Goal: Find specific page/section: Find specific page/section

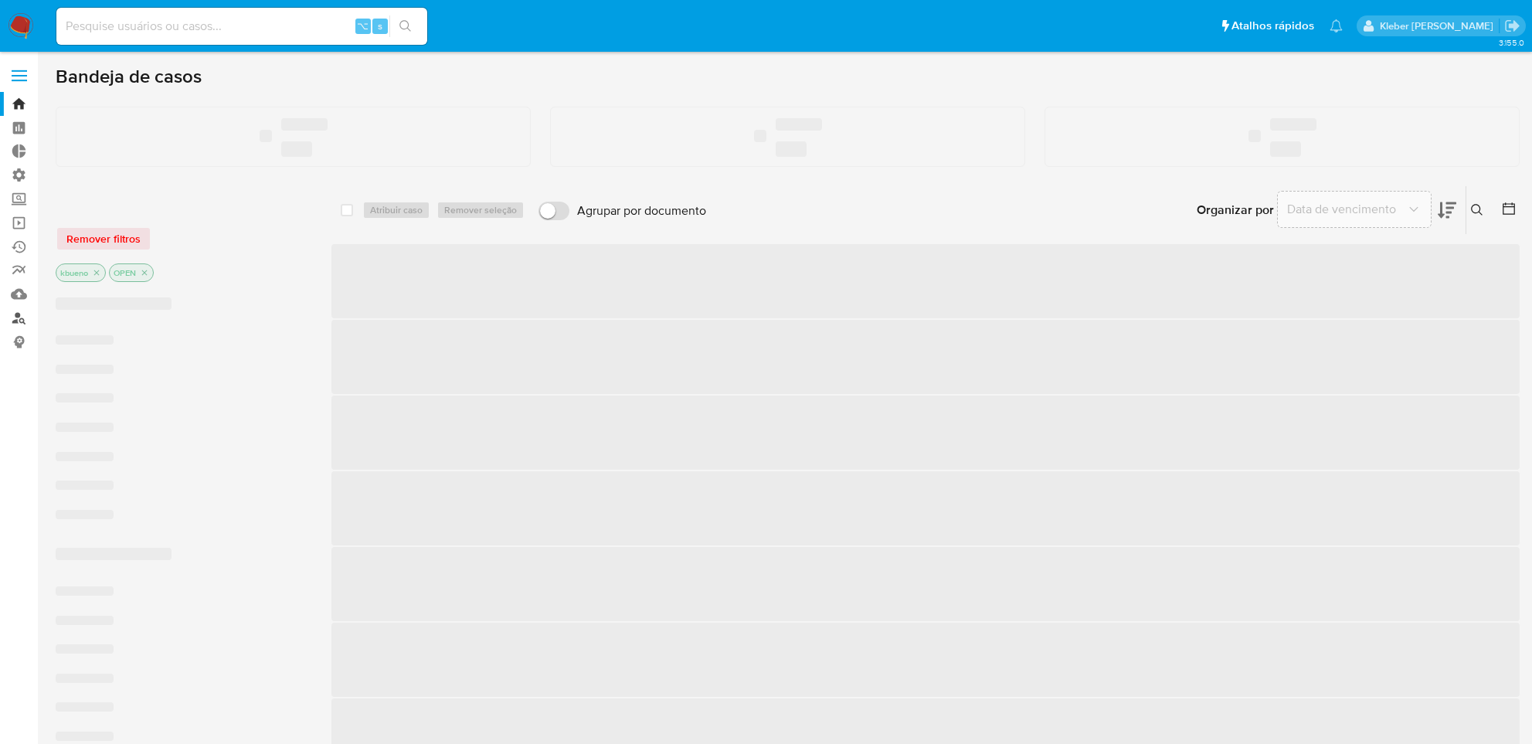
click at [17, 319] on link "Localizador de pessoas" at bounding box center [92, 318] width 184 height 24
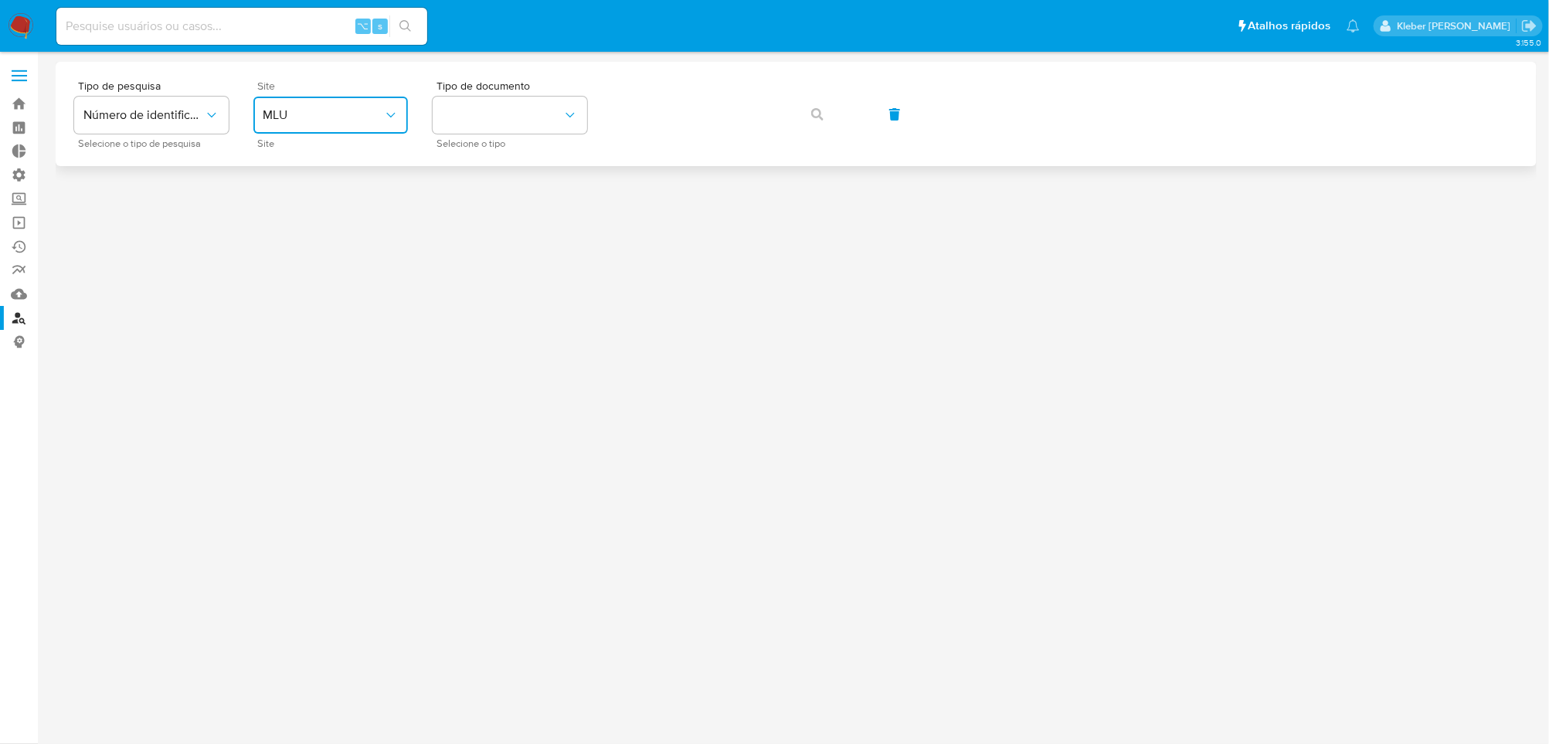
click at [345, 123] on button "MLU" at bounding box center [330, 115] width 155 height 37
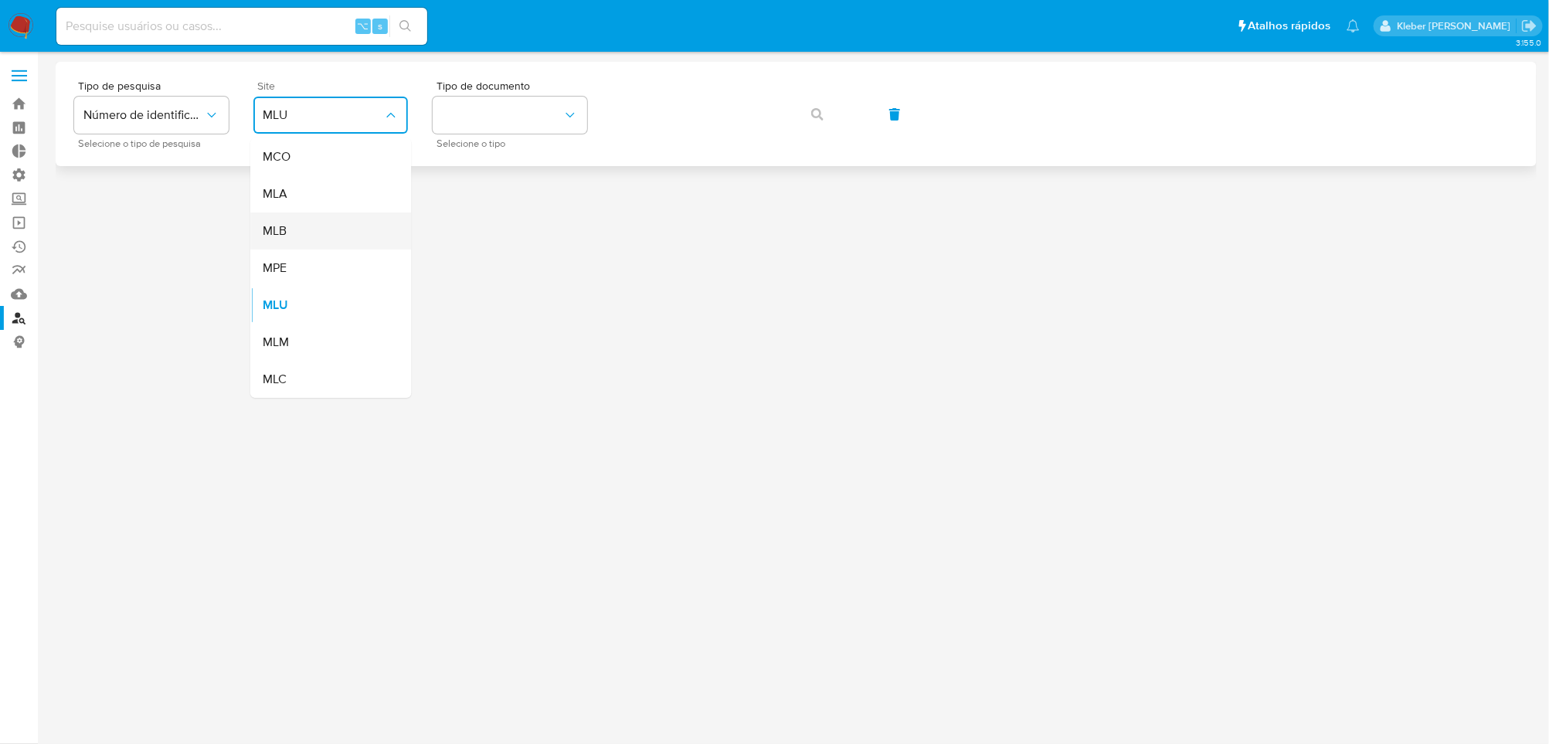
click at [322, 230] on div "MLB" at bounding box center [326, 231] width 127 height 37
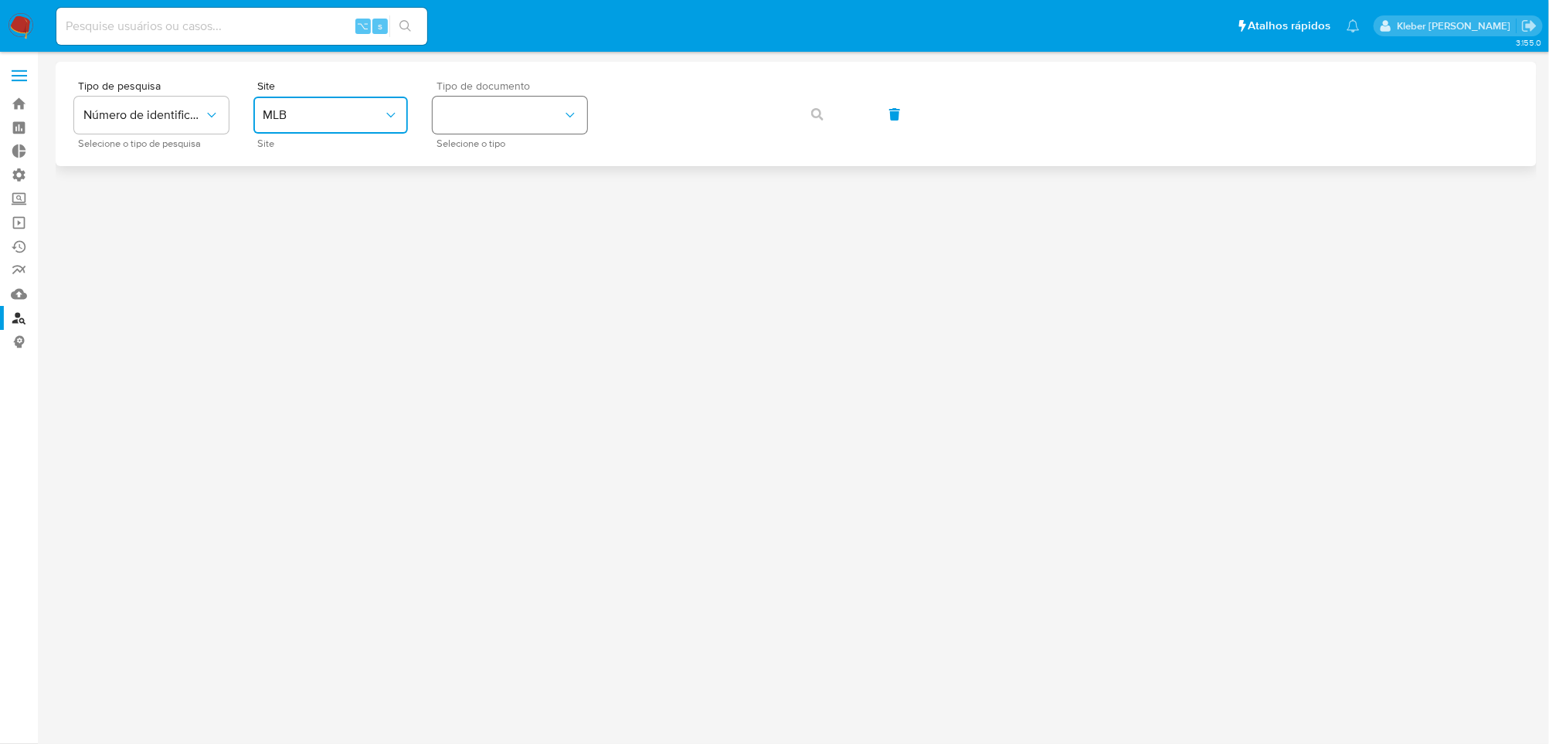
click at [538, 123] on button "identificationType" at bounding box center [510, 115] width 155 height 37
drag, startPoint x: 515, startPoint y: 230, endPoint x: 617, endPoint y: 139, distance: 135.7
click at [515, 228] on div "CPF CPF" at bounding box center [505, 217] width 127 height 53
click at [813, 111] on icon "button" at bounding box center [817, 114] width 12 height 12
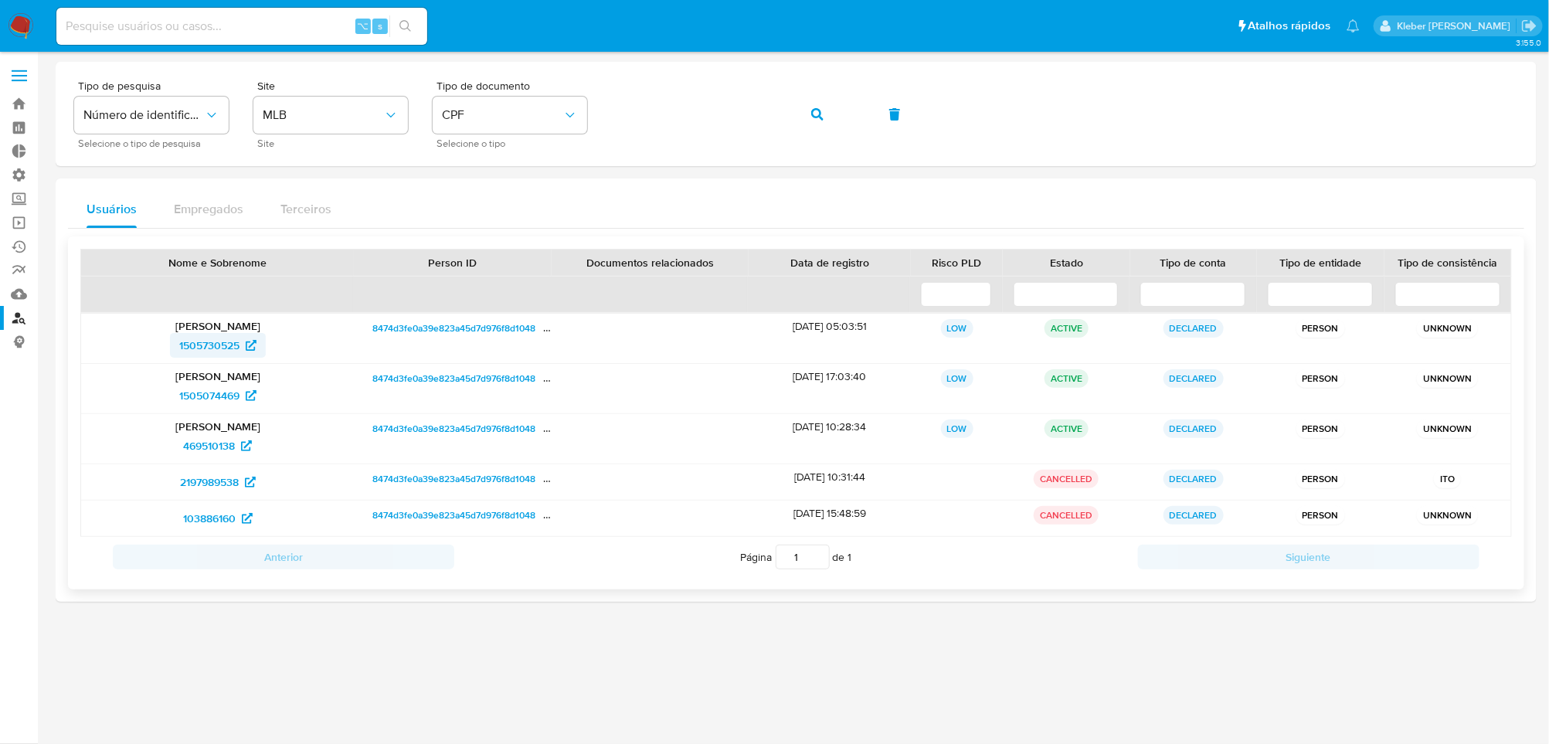
click at [214, 348] on span "1505730525" at bounding box center [209, 345] width 60 height 25
click at [226, 395] on span "1505074469" at bounding box center [209, 395] width 60 height 25
click at [206, 450] on span "469510138" at bounding box center [209, 446] width 52 height 25
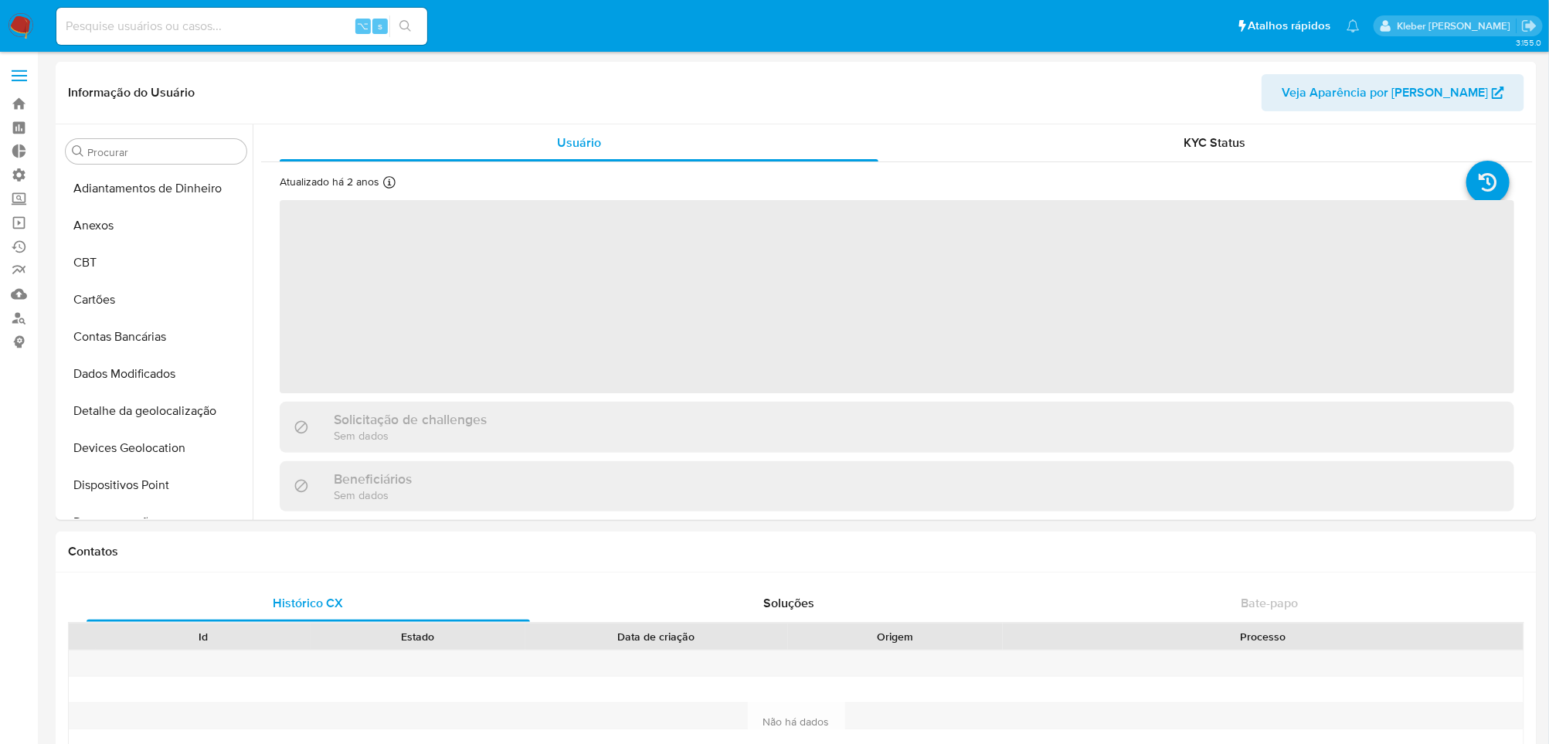
select select "10"
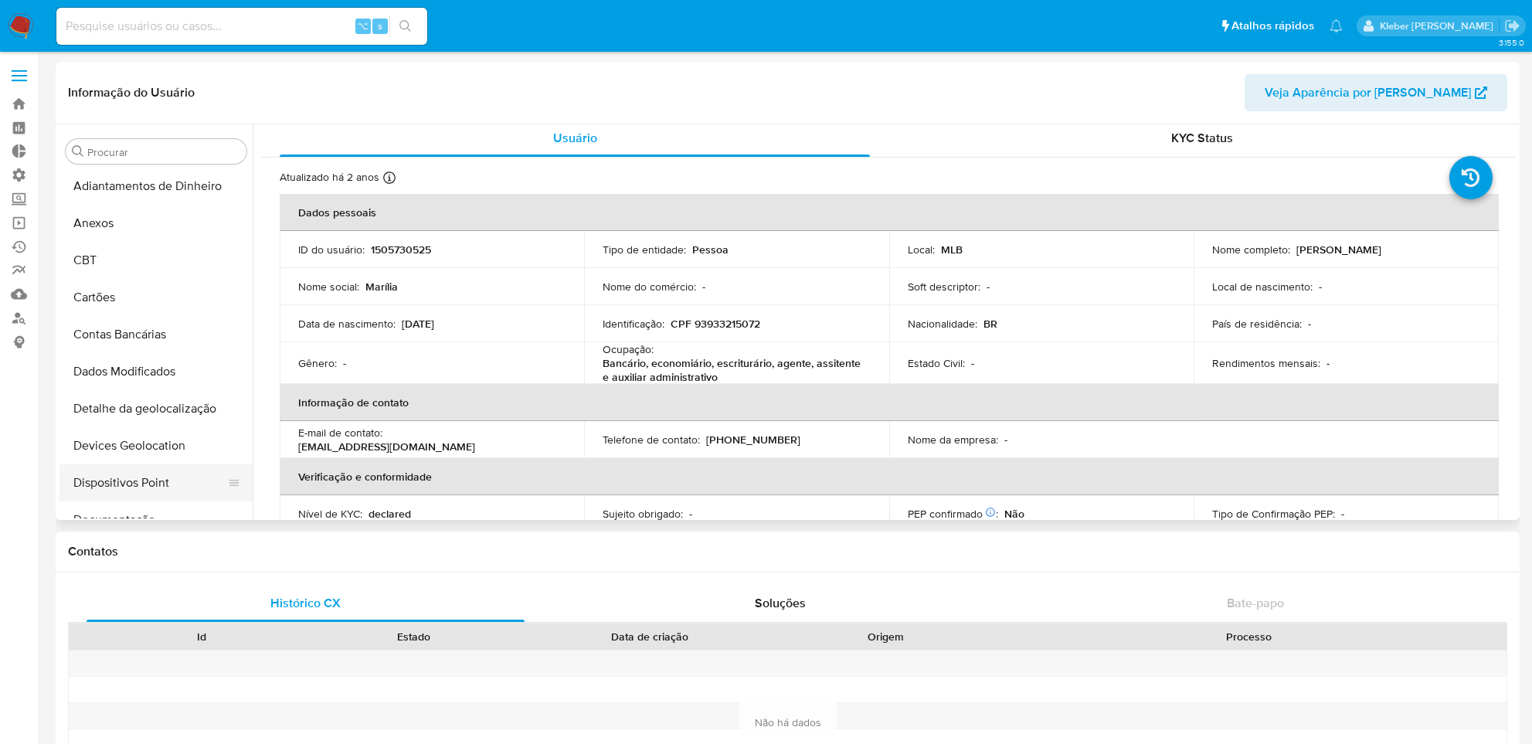
scroll to position [5, 0]
click at [127, 511] on button "Documentação" at bounding box center [150, 517] width 181 height 37
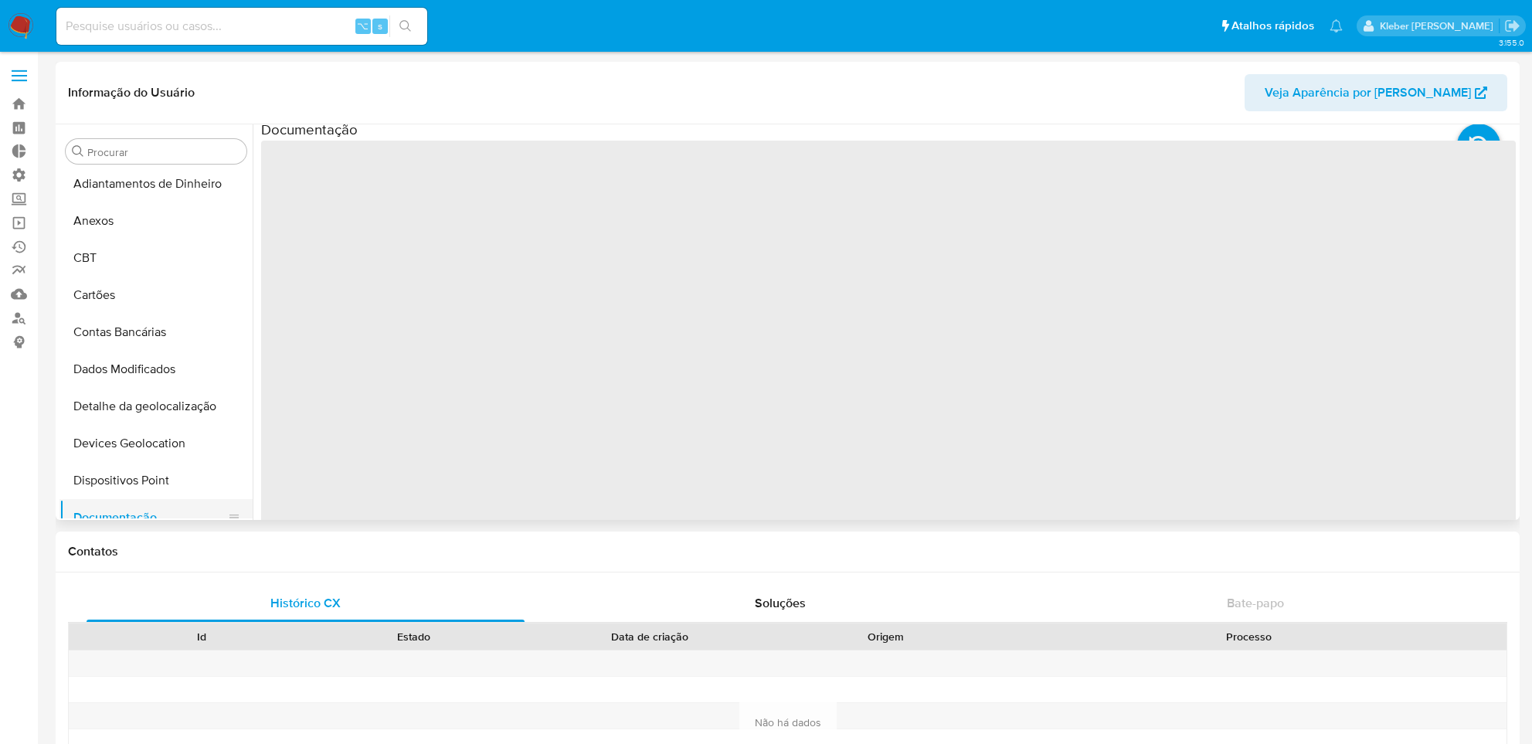
scroll to position [0, 0]
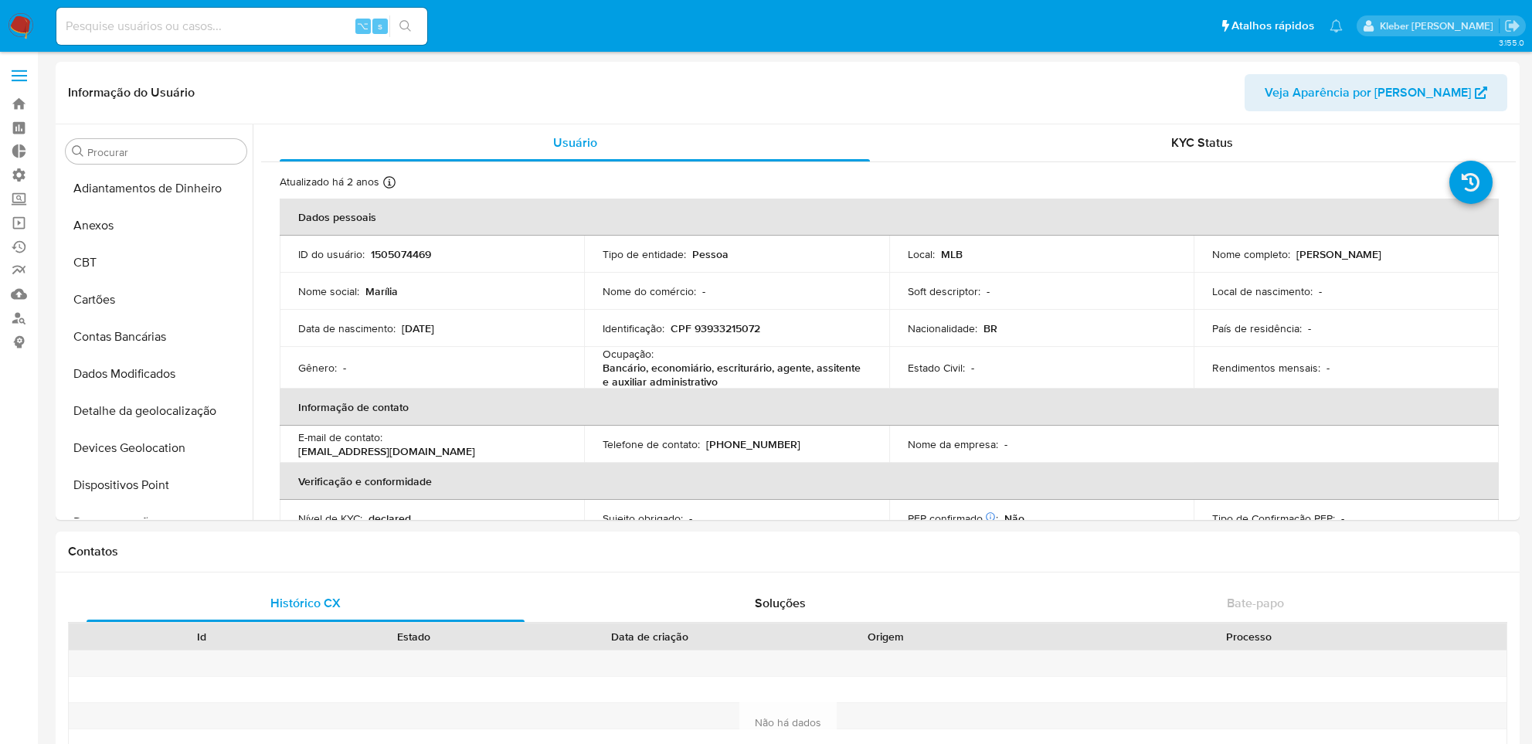
select select "10"
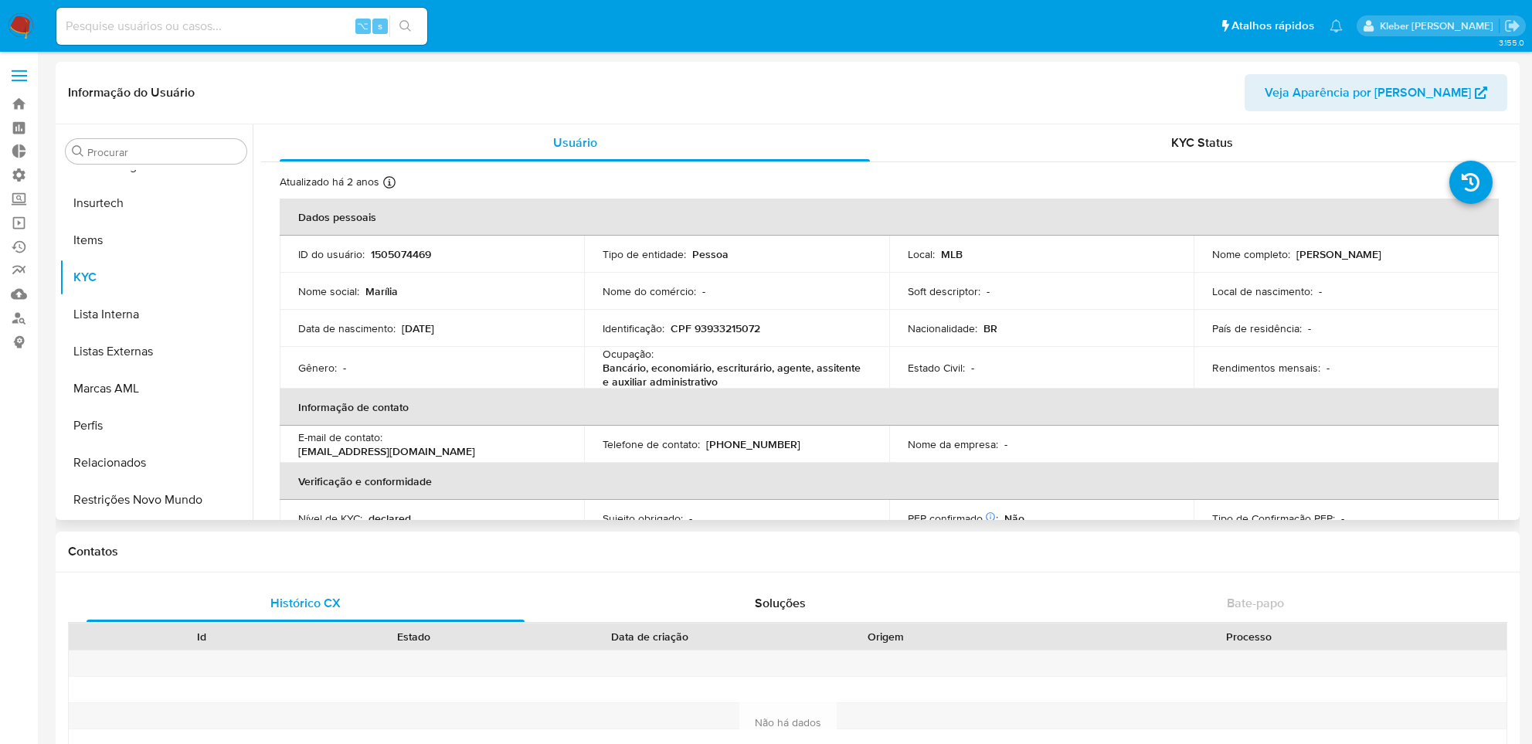
drag, startPoint x: 1293, startPoint y: 254, endPoint x: 1408, endPoint y: 256, distance: 115.1
click at [1408, 256] on div "Nome completo : Marilia Pinheiro Ohlson" at bounding box center [1345, 254] width 267 height 14
copy p "[PERSON_NAME]"
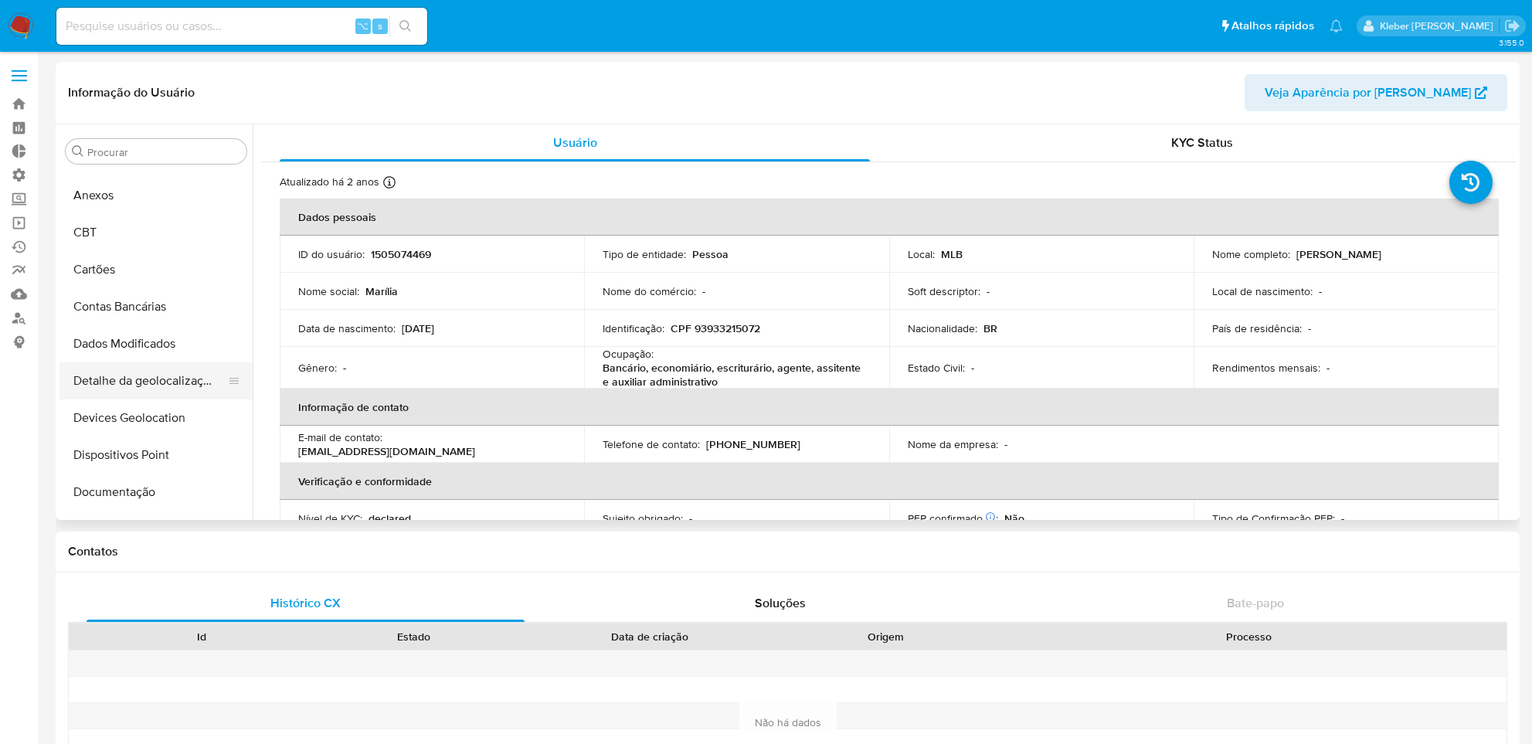
scroll to position [36, 0]
click at [135, 481] on button "Documentação" at bounding box center [150, 486] width 181 height 37
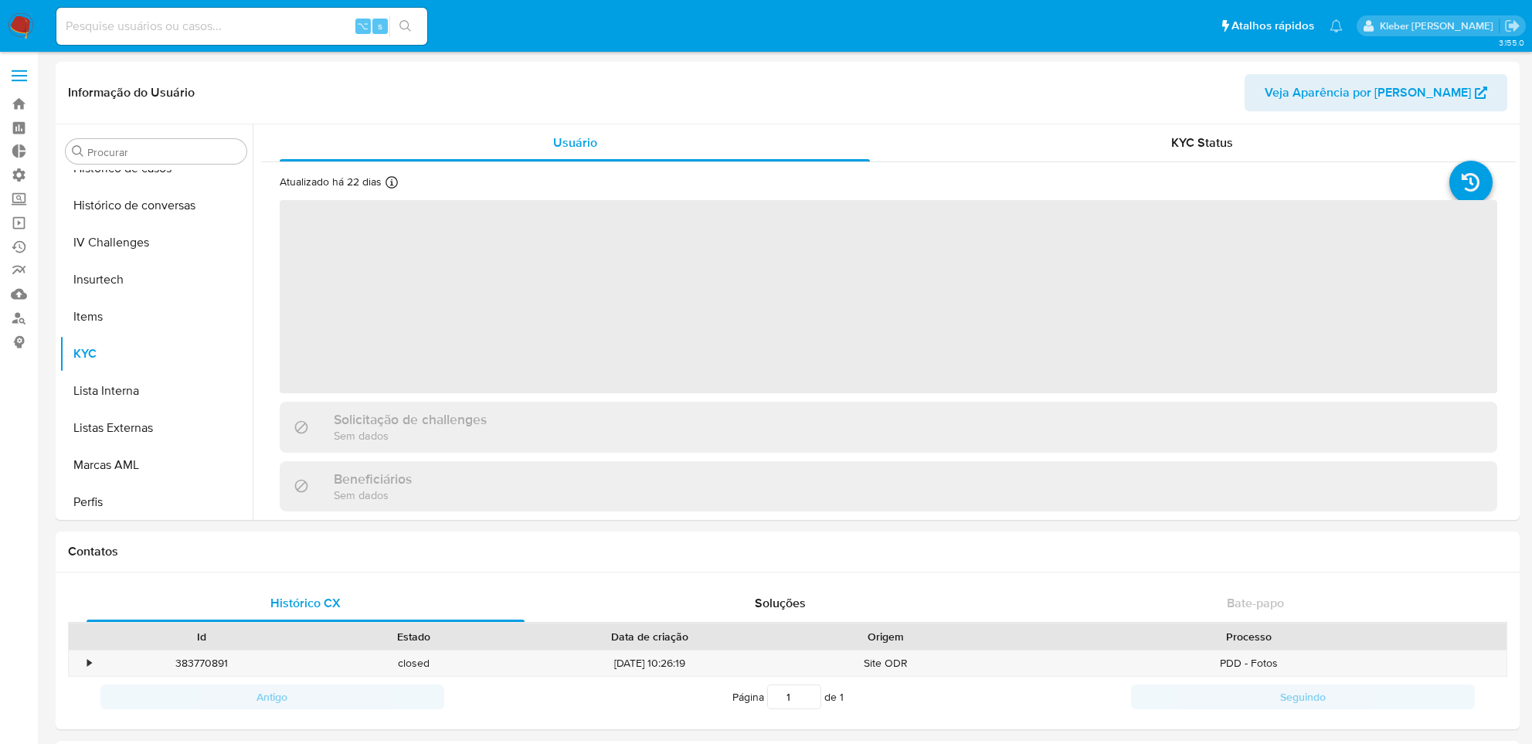
scroll to position [690, 0]
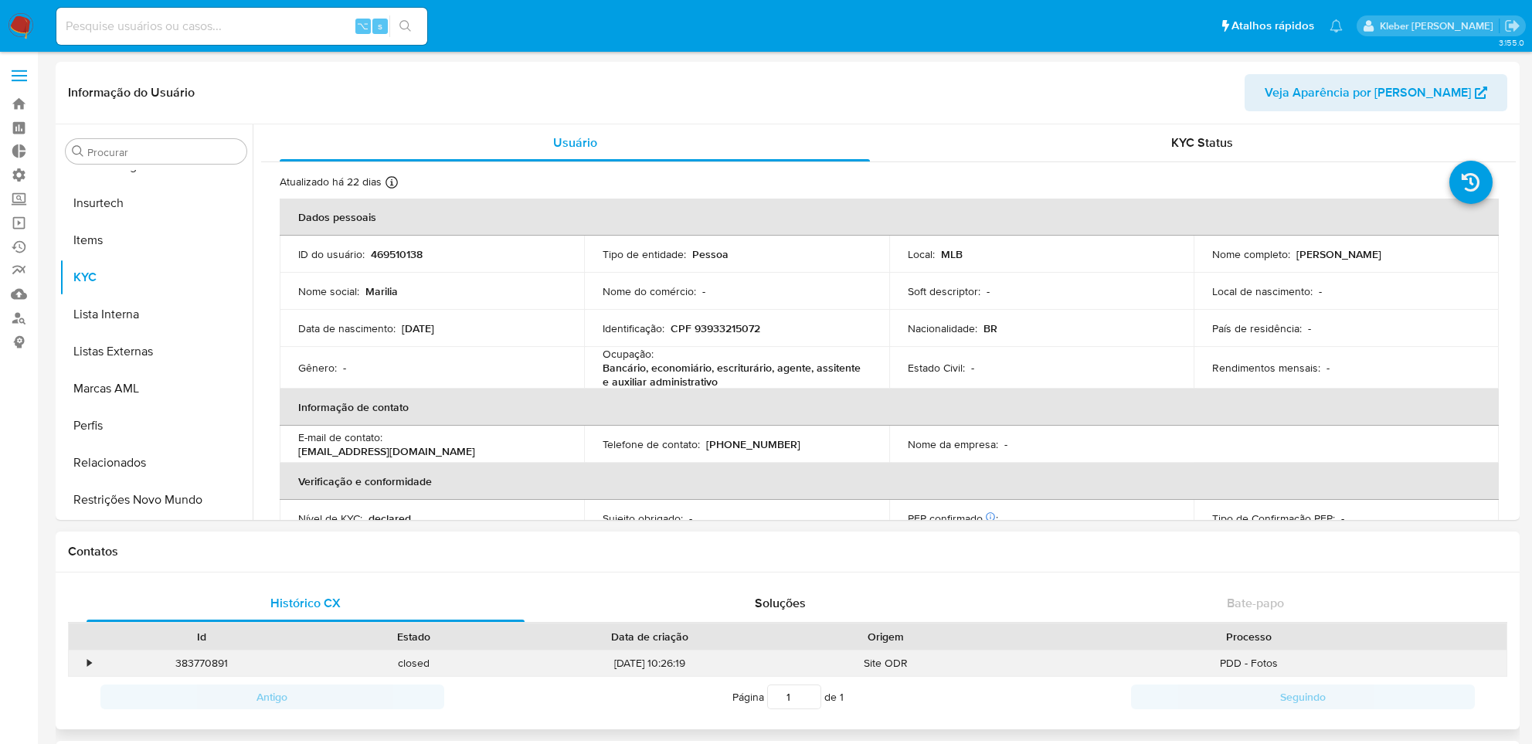
select select "10"
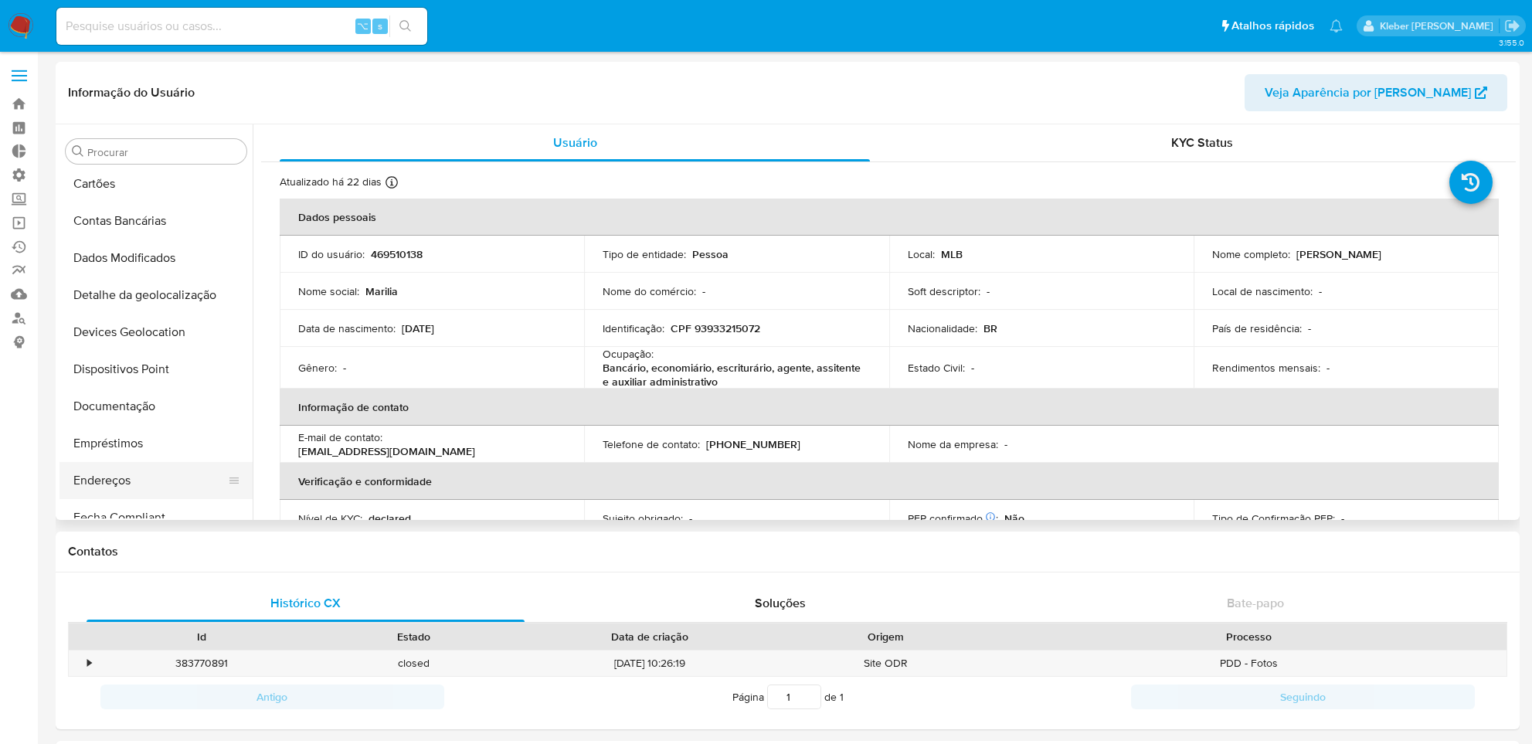
scroll to position [148, 0]
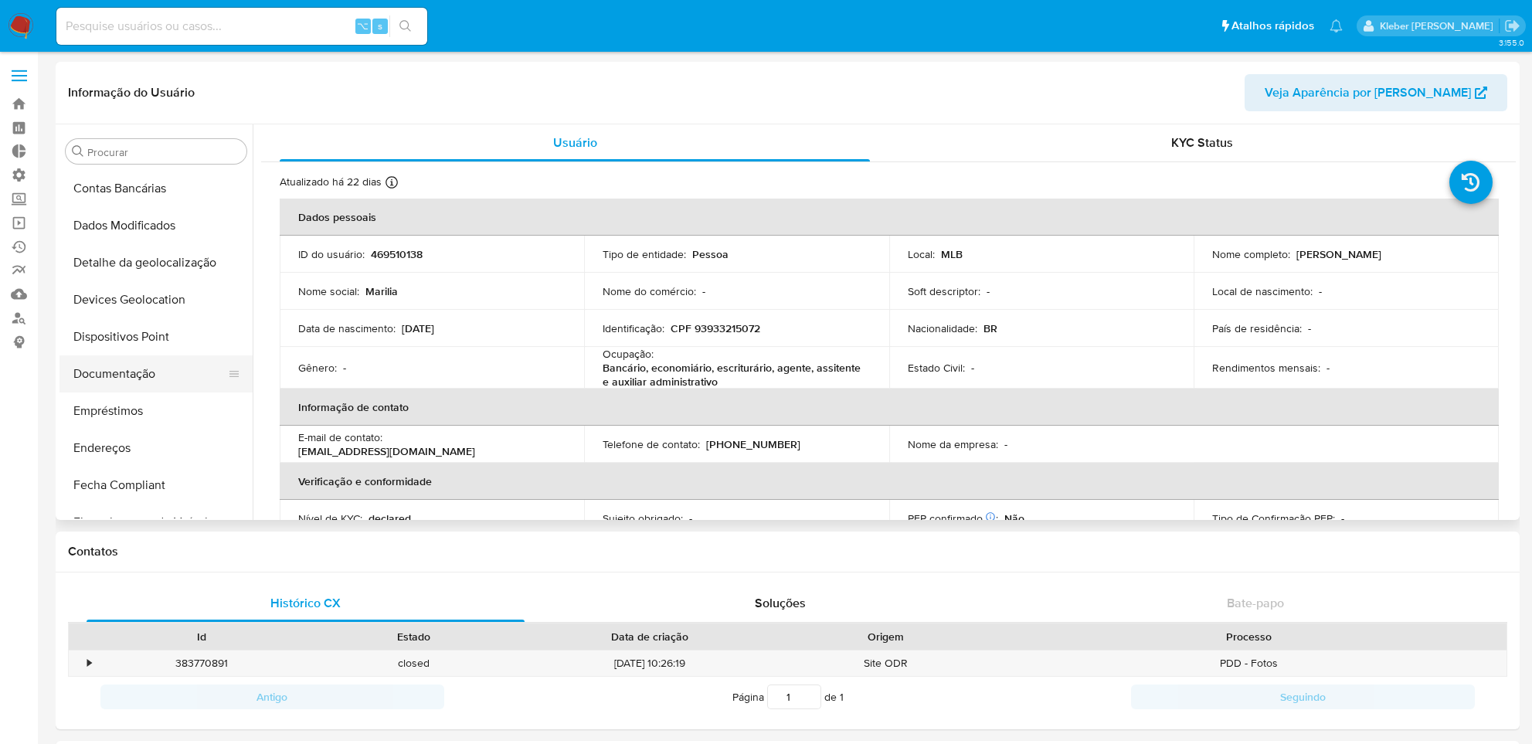
click at [138, 380] on button "Documentação" at bounding box center [150, 373] width 181 height 37
